Goal: Task Accomplishment & Management: Manage account settings

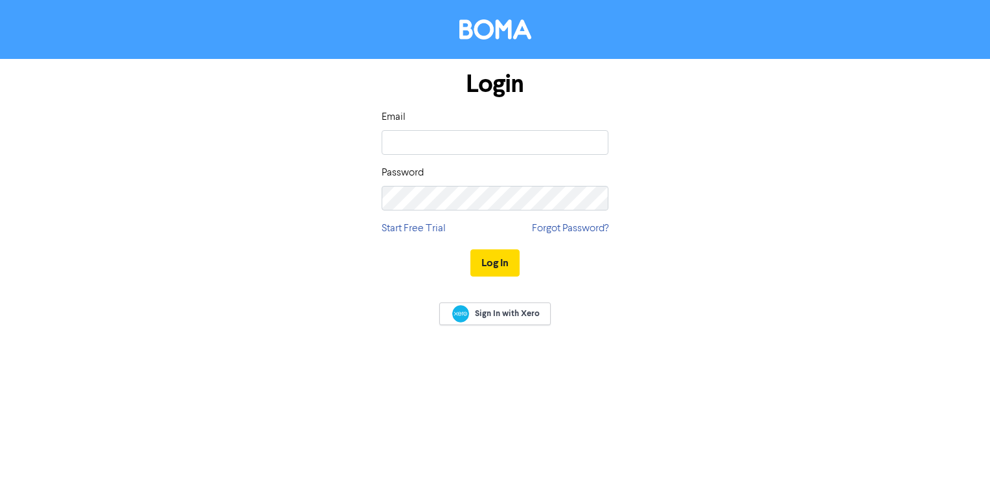
type input "[EMAIL_ADDRESS][PERSON_NAME][DOMAIN_NAME]"
click at [470, 249] on button "Log In" at bounding box center [494, 262] width 49 height 27
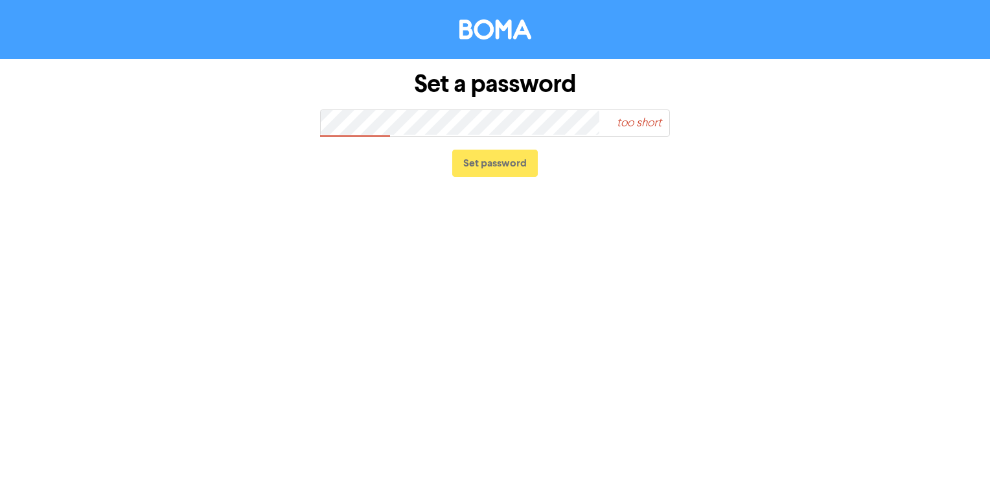
click at [588, 121] on span "too short" at bounding box center [617, 123] width 104 height 30
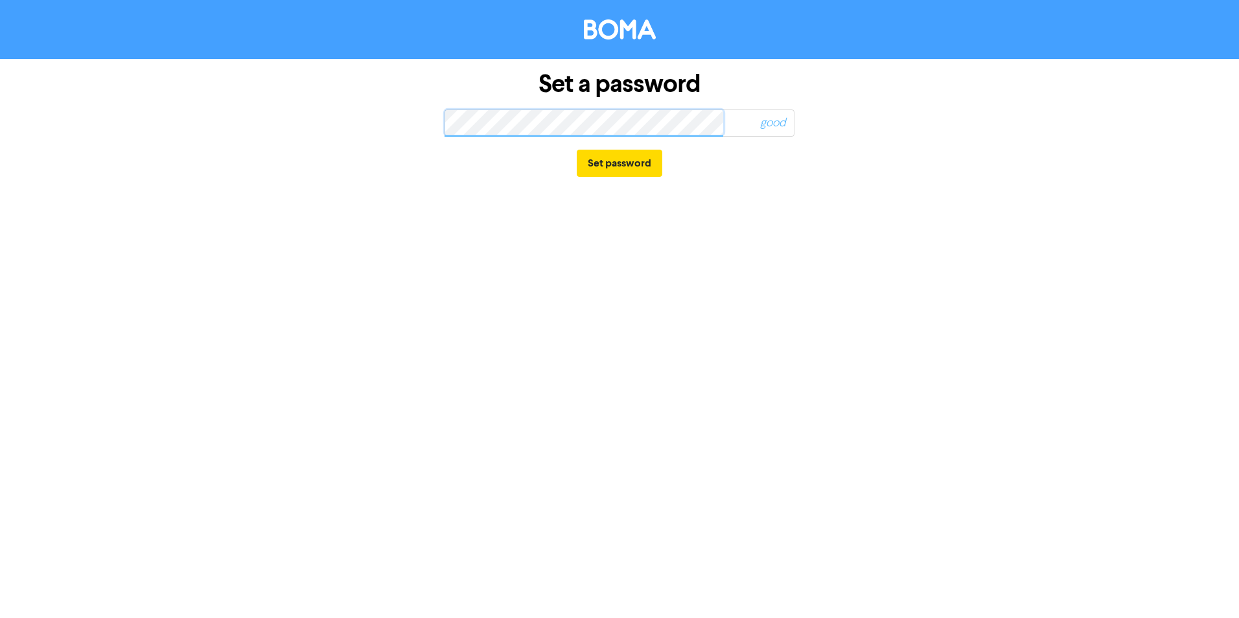
click at [577, 150] on button "Set password" at bounding box center [620, 163] width 86 height 27
click at [620, 167] on button "Set password" at bounding box center [620, 163] width 86 height 27
click at [706, 121] on span "too short" at bounding box center [741, 123] width 104 height 30
click at [577, 150] on button "Set password" at bounding box center [620, 163] width 86 height 27
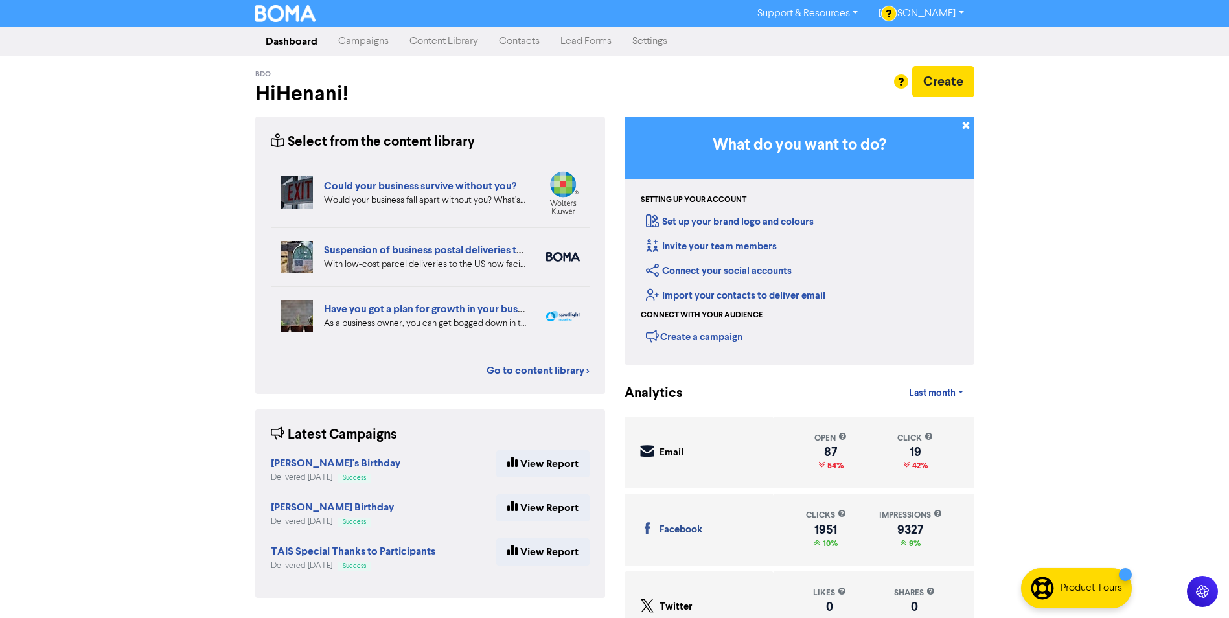
click at [343, 47] on link "Campaigns" at bounding box center [363, 42] width 71 height 26
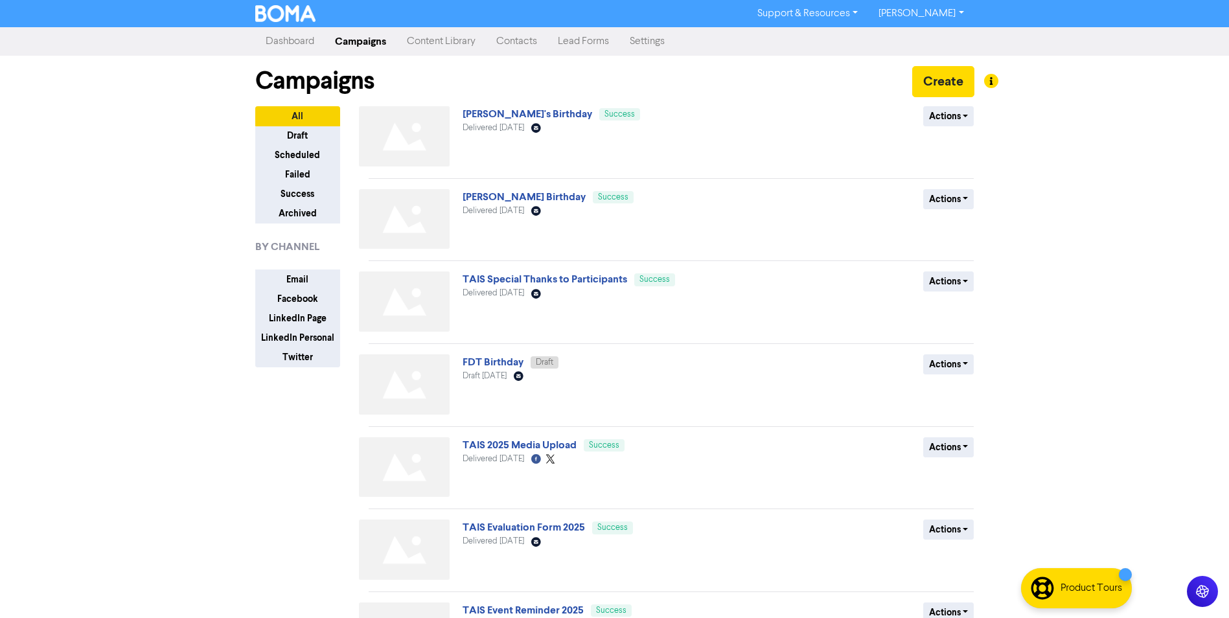
click at [593, 41] on link "Lead Forms" at bounding box center [584, 42] width 72 height 26
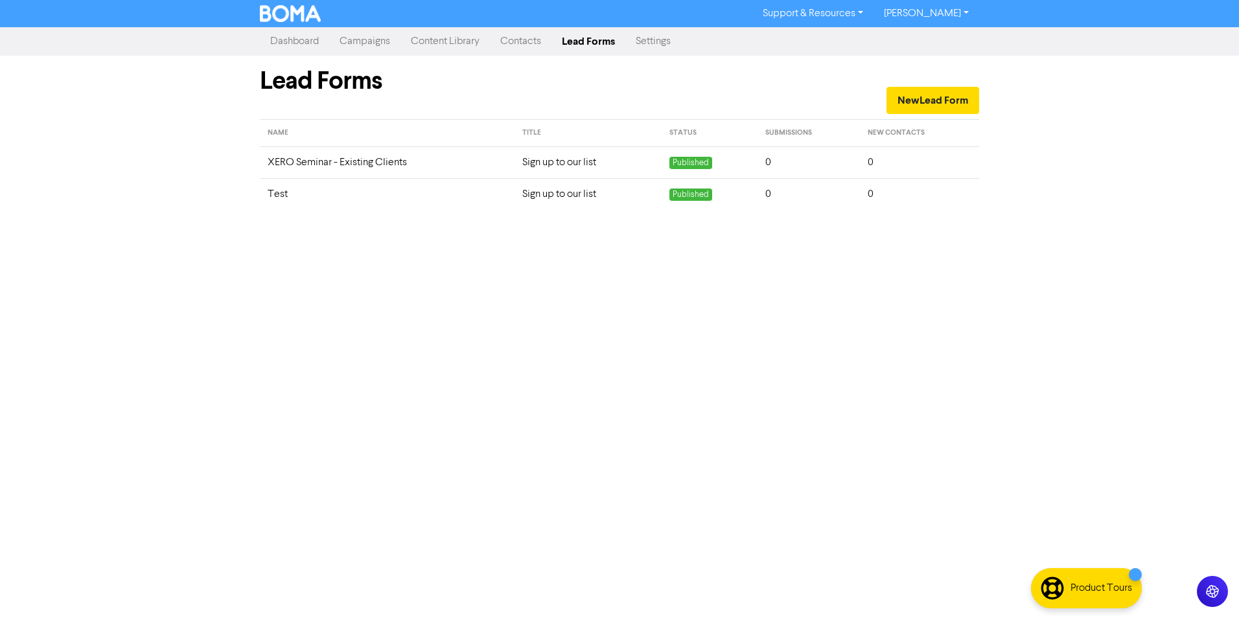
click at [387, 47] on link "Campaigns" at bounding box center [364, 42] width 71 height 26
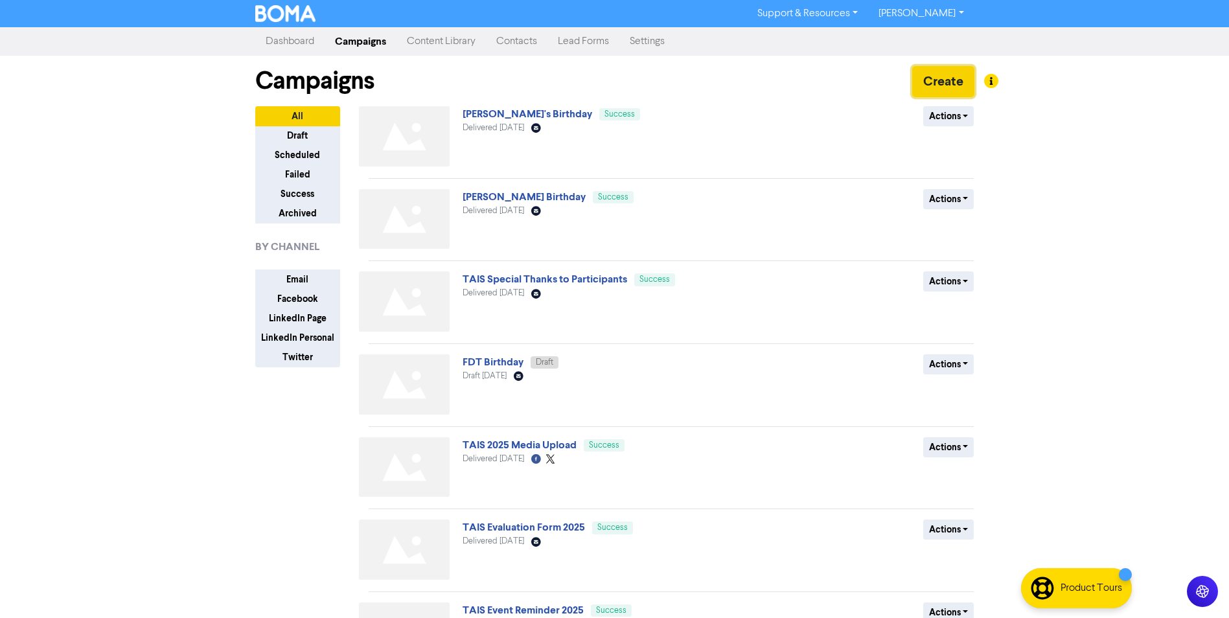
click at [954, 81] on button "Create" at bounding box center [943, 81] width 62 height 31
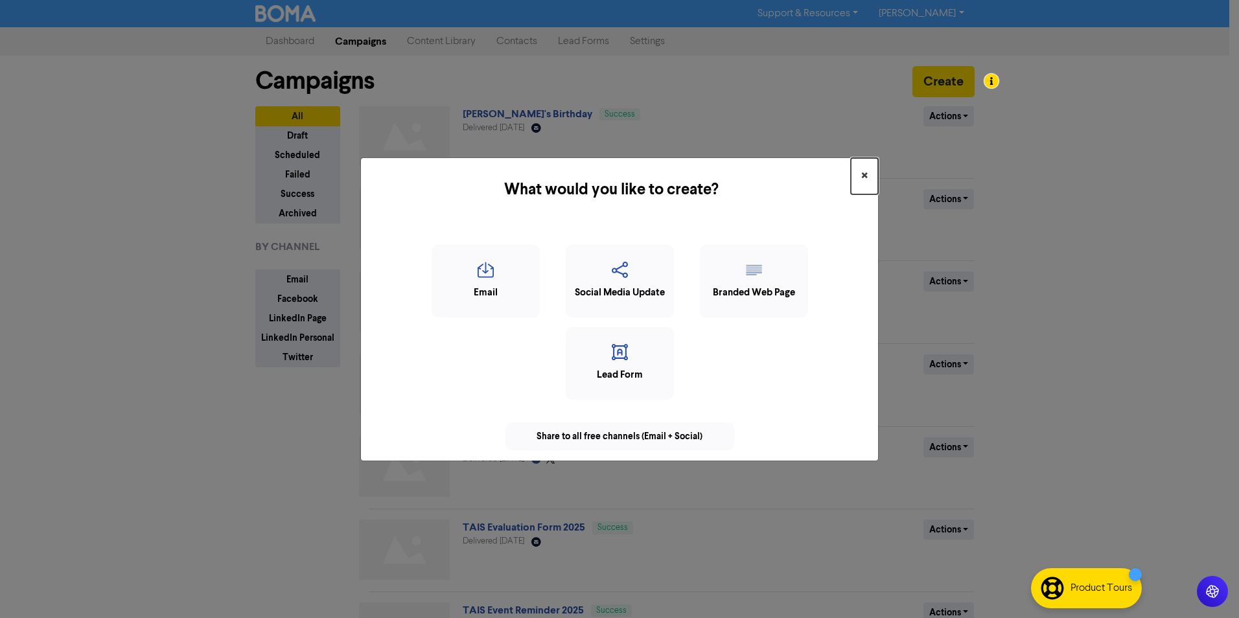
click at [864, 172] on span "×" at bounding box center [864, 176] width 6 height 19
